Goal: Task Accomplishment & Management: Manage account settings

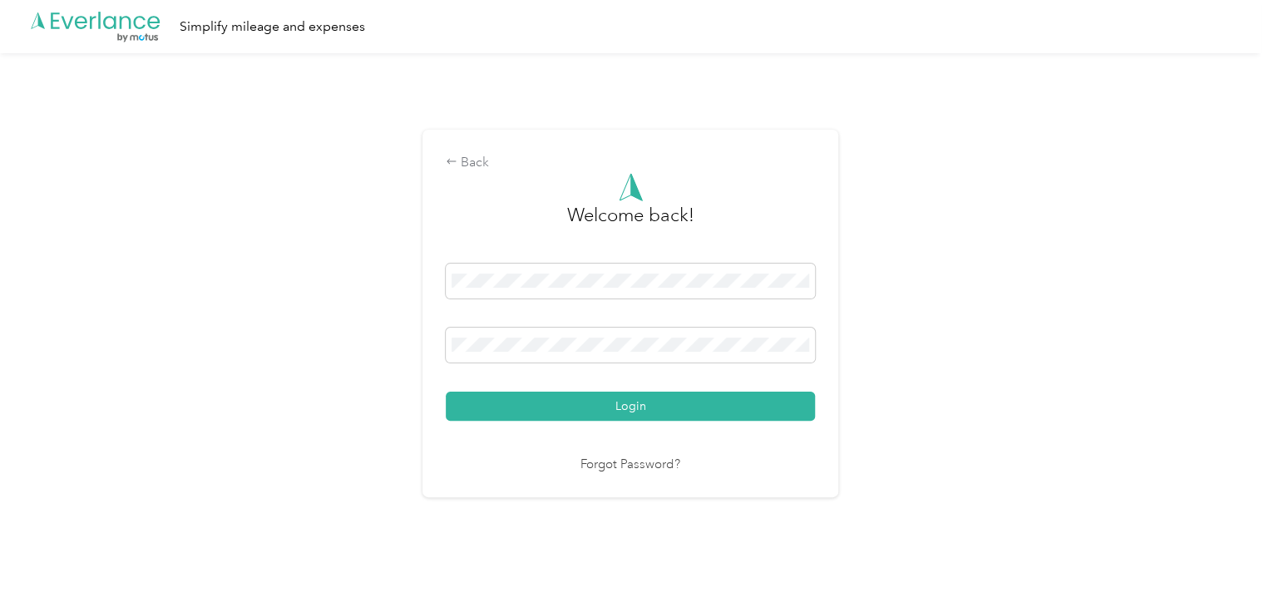
click at [511, 261] on form "Welcome back! Login" at bounding box center [630, 297] width 369 height 248
click at [446, 392] on button "Login" at bounding box center [630, 406] width 369 height 29
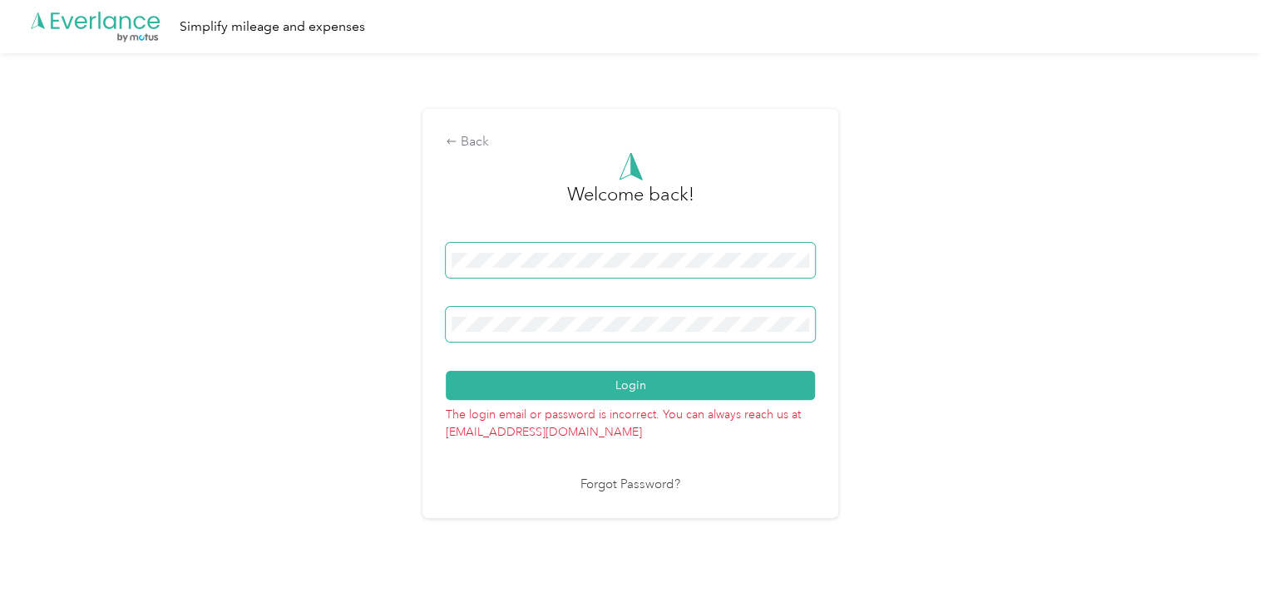
click at [446, 371] on button "Login" at bounding box center [630, 385] width 369 height 29
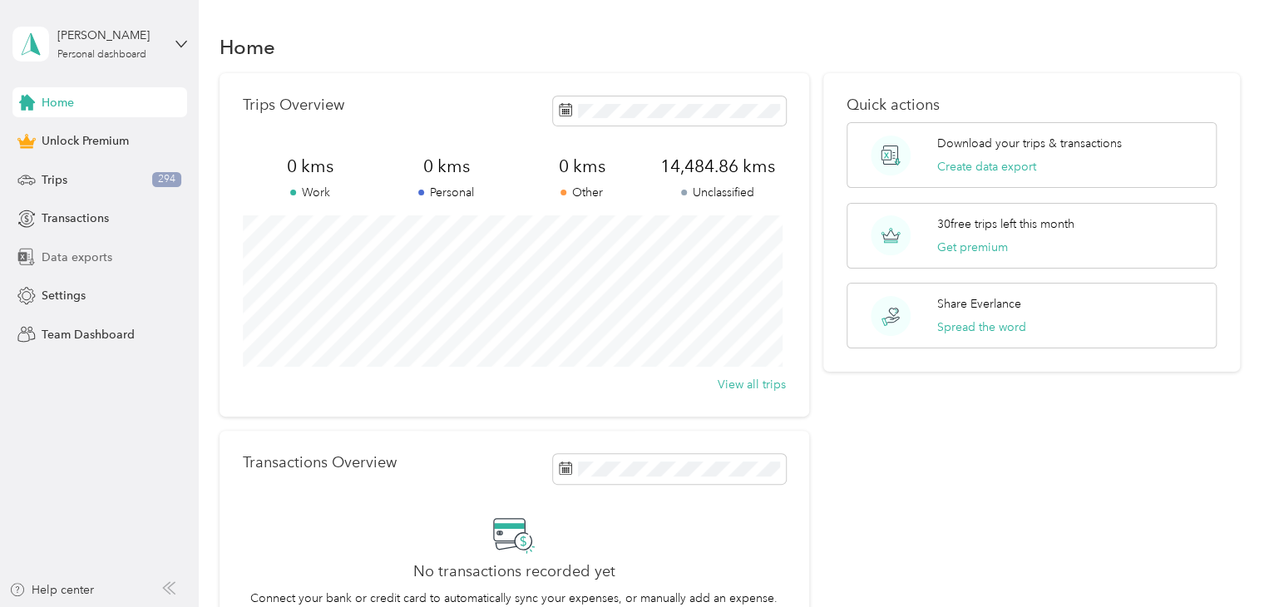
click at [93, 251] on span "Data exports" at bounding box center [77, 257] width 71 height 17
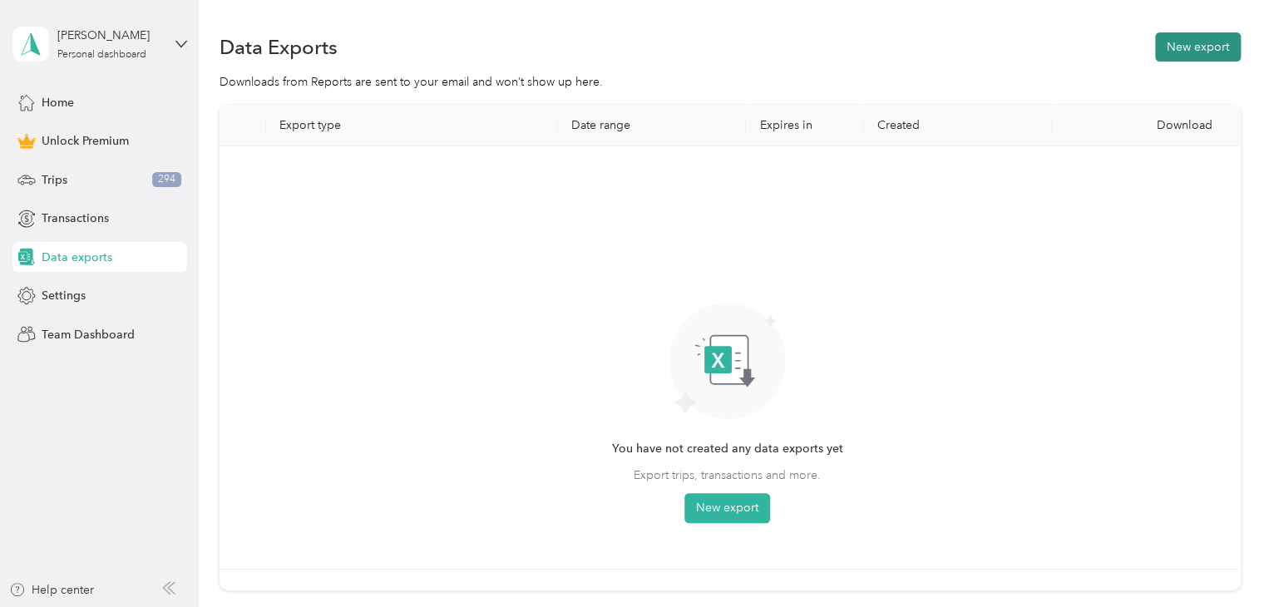
click at [1177, 43] on button "New export" at bounding box center [1198, 46] width 86 height 29
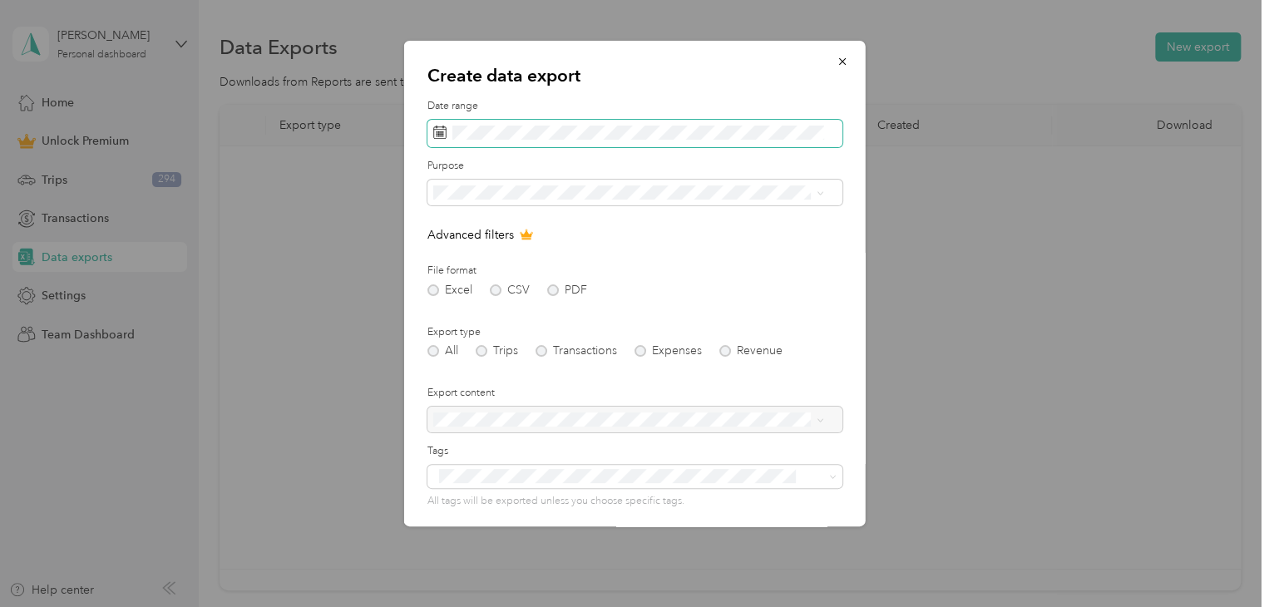
click at [571, 140] on span at bounding box center [634, 134] width 415 height 28
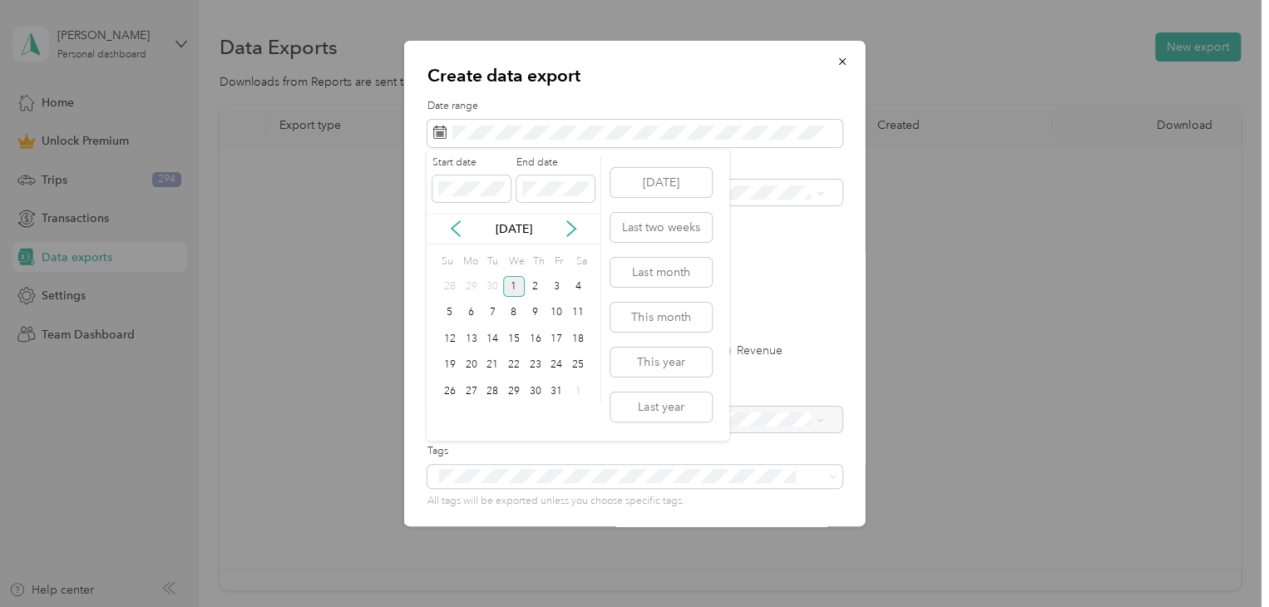
click at [446, 229] on div "[DATE]" at bounding box center [513, 228] width 174 height 17
click at [456, 231] on icon at bounding box center [455, 228] width 8 height 15
click at [474, 290] on div "1" at bounding box center [472, 286] width 22 height 21
click at [496, 393] on div "30" at bounding box center [492, 391] width 22 height 21
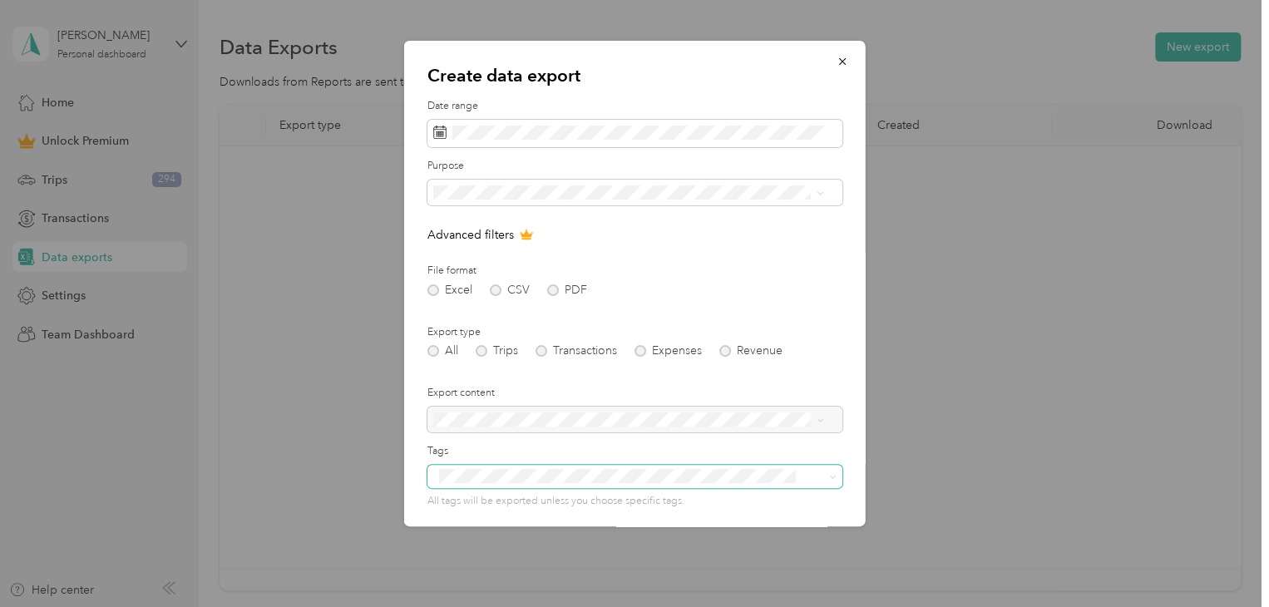
scroll to position [119, 0]
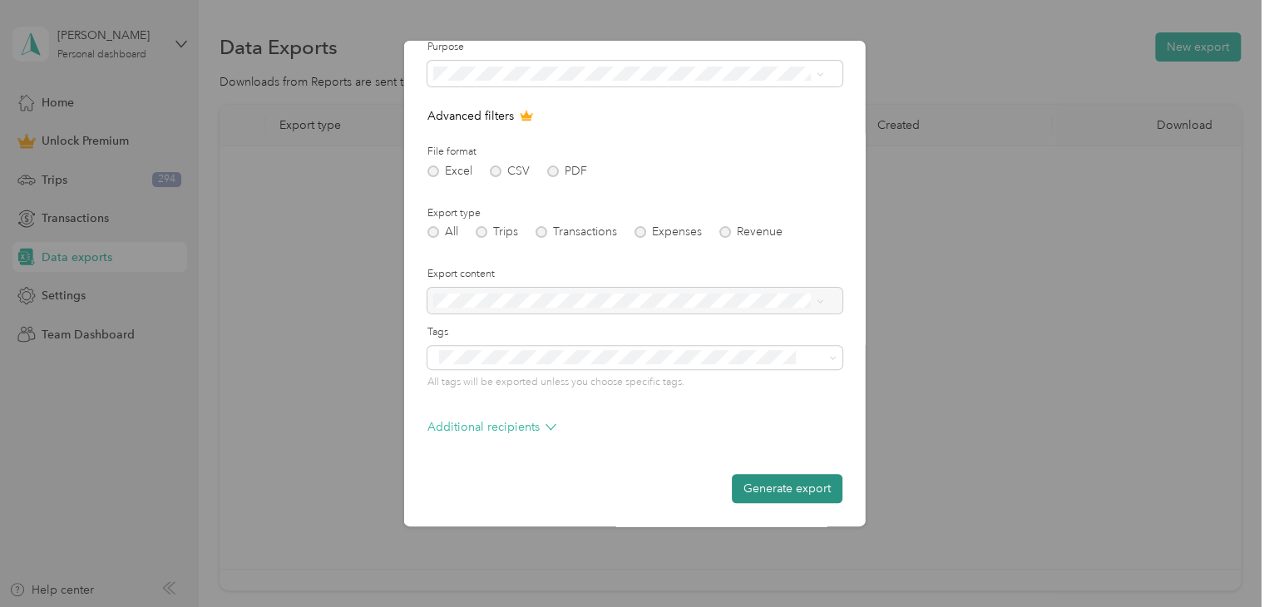
click at [773, 485] on button "Generate export" at bounding box center [787, 488] width 111 height 29
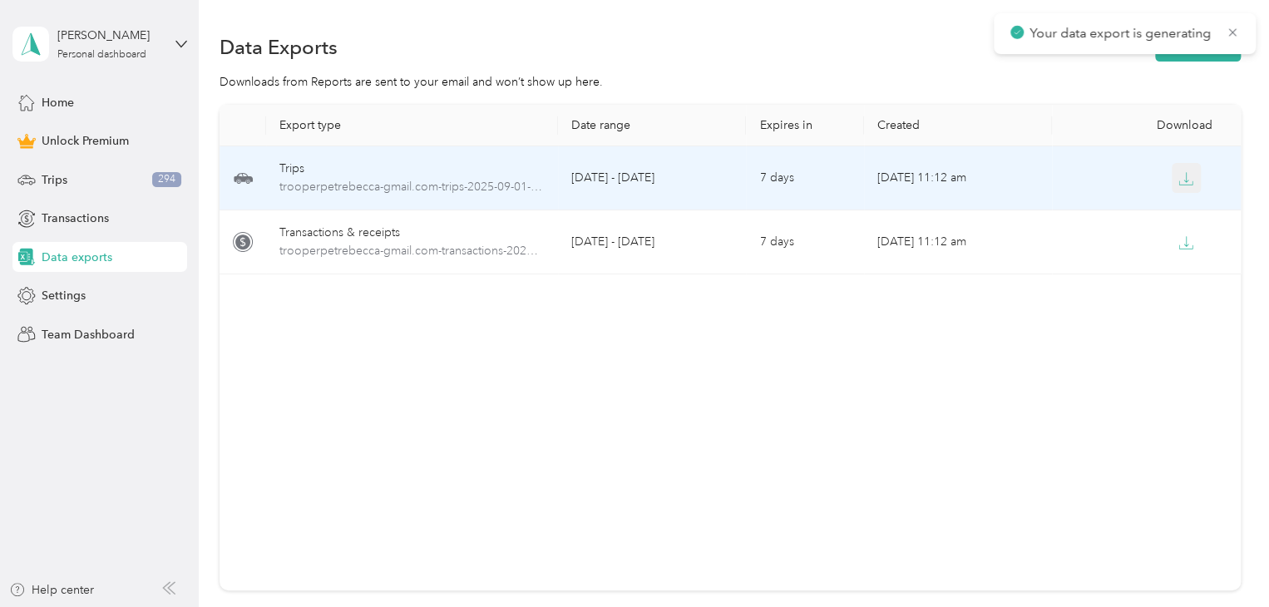
click at [1181, 180] on icon "button" at bounding box center [1185, 178] width 15 height 15
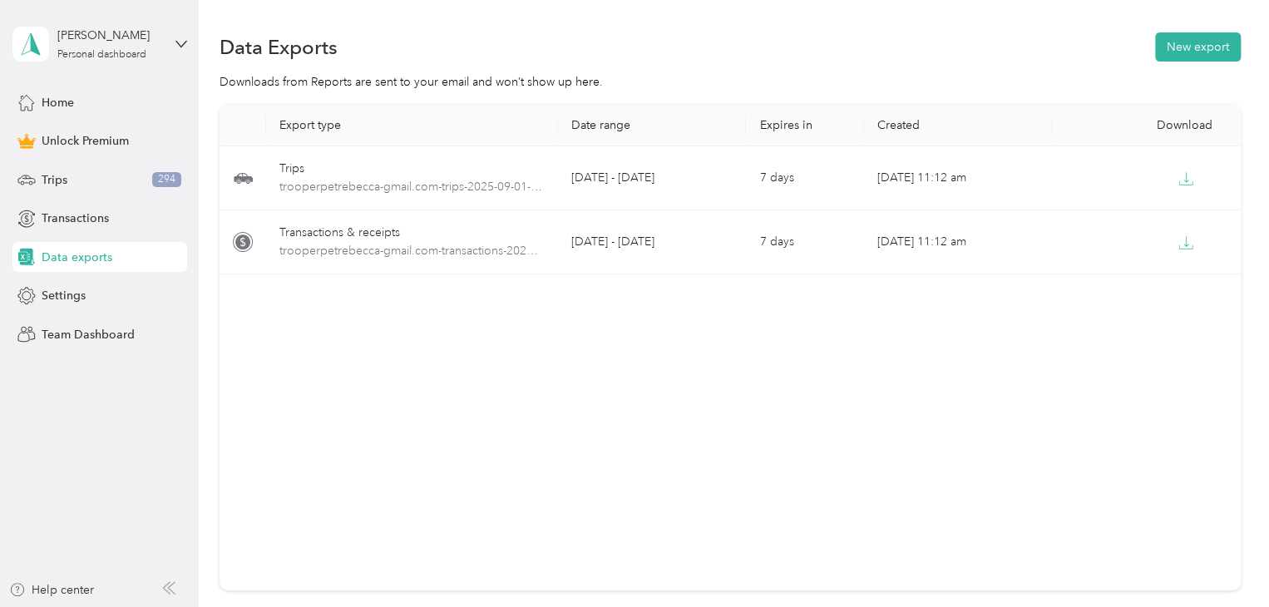
click at [180, 61] on div "[PERSON_NAME] Personal dashboard" at bounding box center [99, 44] width 175 height 58
click at [112, 140] on div "Log out" at bounding box center [187, 136] width 327 height 29
